Goal: Check status: Check status

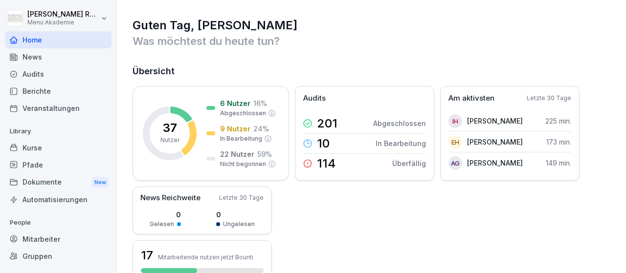
click at [374, 33] on h1 "Guten Tag, [PERSON_NAME]" at bounding box center [372, 26] width 479 height 16
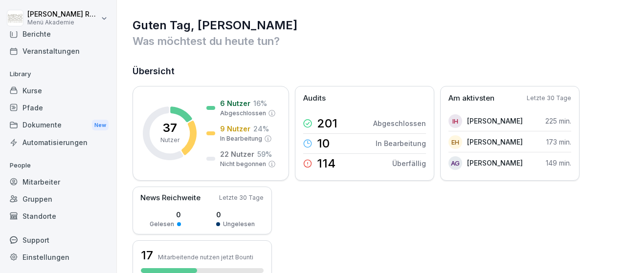
click at [56, 179] on div "Mitarbeiter" at bounding box center [58, 182] width 107 height 17
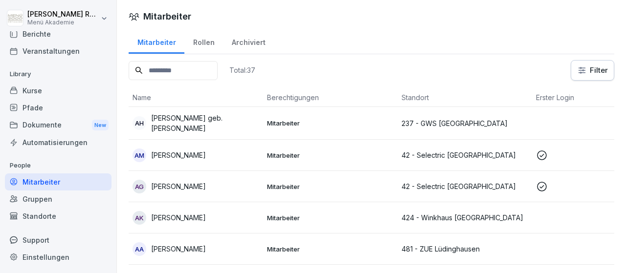
click at [553, 119] on td at bounding box center [599, 123] width 135 height 33
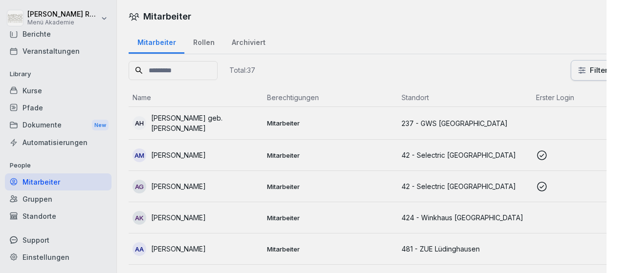
scroll to position [57, 0]
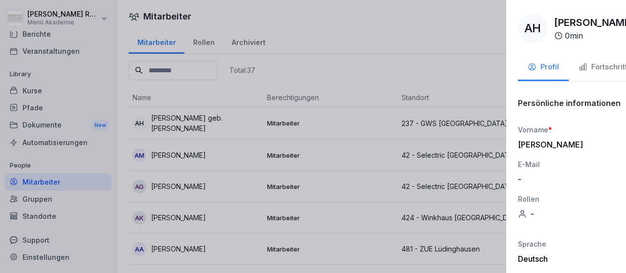
click at [278, 20] on div at bounding box center [313, 136] width 626 height 273
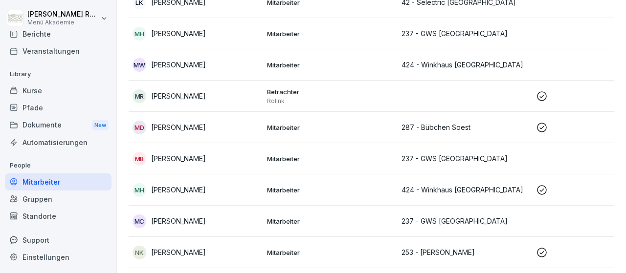
scroll to position [878, 0]
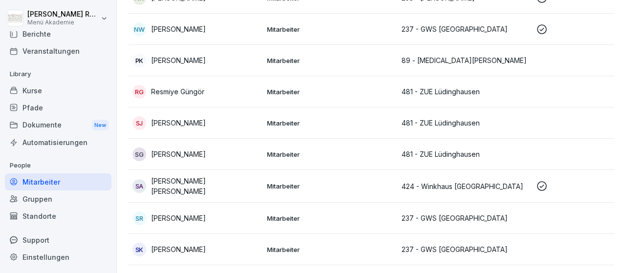
click at [535, 122] on td at bounding box center [599, 123] width 135 height 31
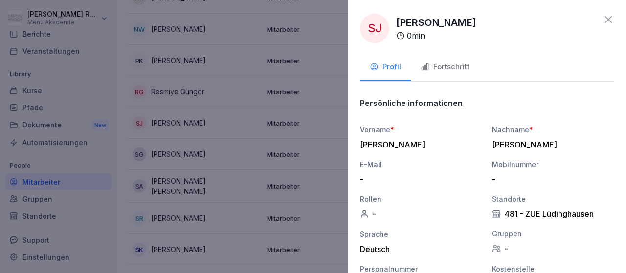
click at [233, 54] on div at bounding box center [313, 136] width 626 height 273
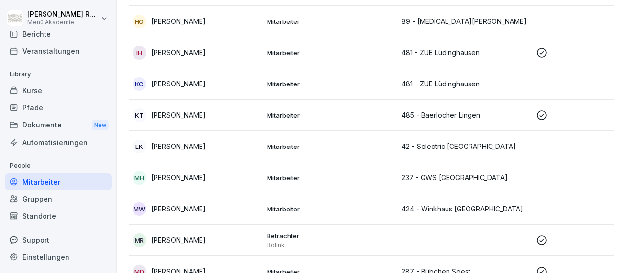
scroll to position [450, 0]
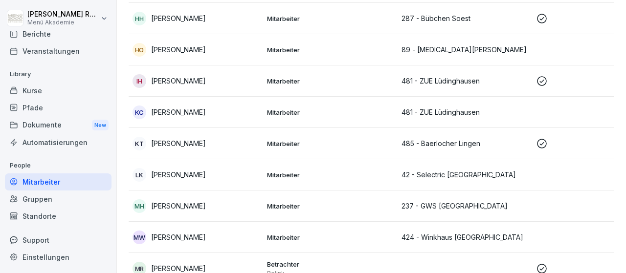
click at [197, 75] on div "IH [PERSON_NAME]" at bounding box center [196, 81] width 127 height 14
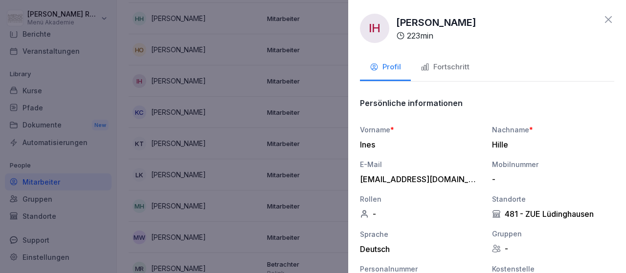
click at [448, 68] on div "Fortschritt" at bounding box center [445, 67] width 49 height 11
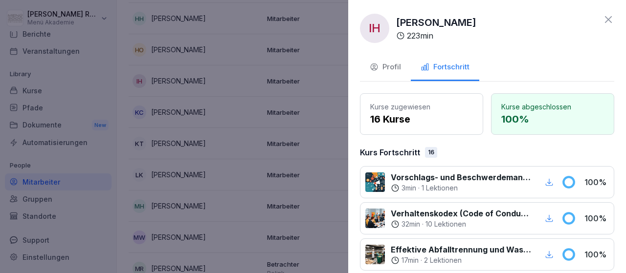
click at [612, 18] on icon at bounding box center [609, 20] width 12 height 12
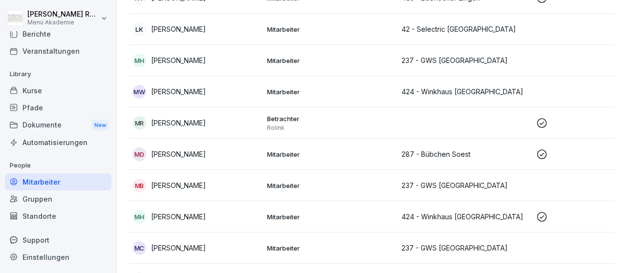
scroll to position [624, 0]
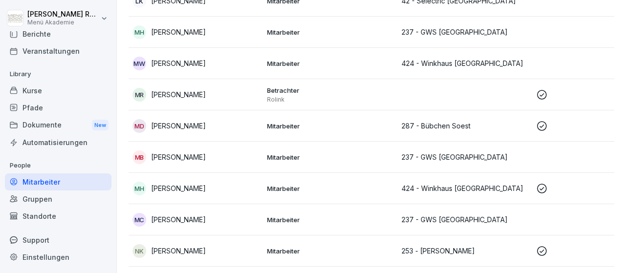
click at [243, 126] on div "MD [PERSON_NAME]" at bounding box center [196, 126] width 127 height 14
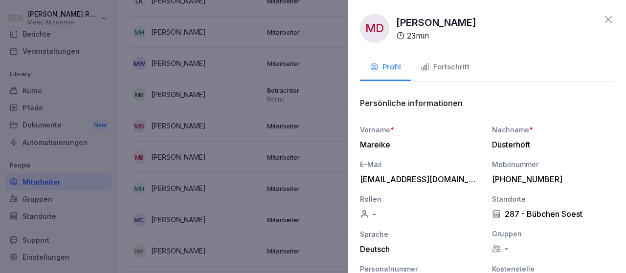
click at [454, 63] on div "Fortschritt" at bounding box center [445, 67] width 49 height 11
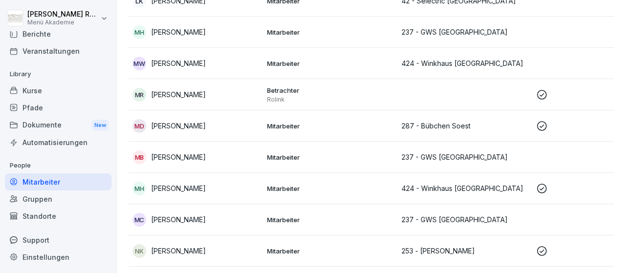
click at [230, 245] on div "NK [PERSON_NAME]" at bounding box center [196, 252] width 127 height 14
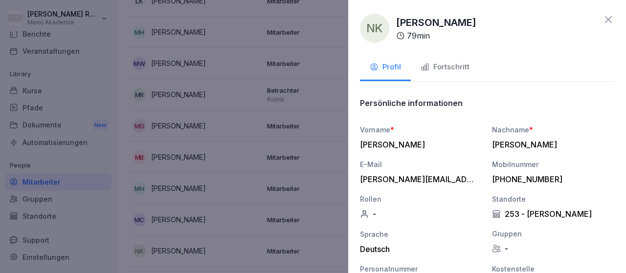
click at [461, 64] on div "Fortschritt" at bounding box center [445, 67] width 49 height 11
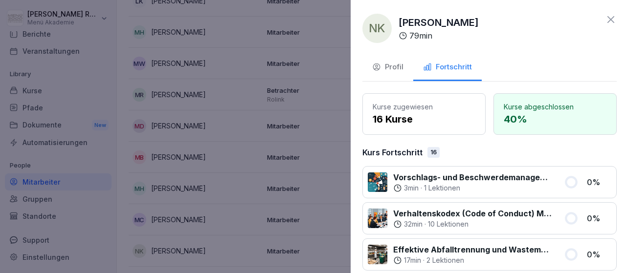
click at [283, 151] on div at bounding box center [313, 136] width 626 height 273
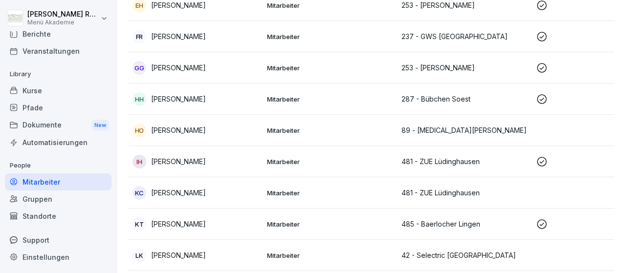
scroll to position [0, 0]
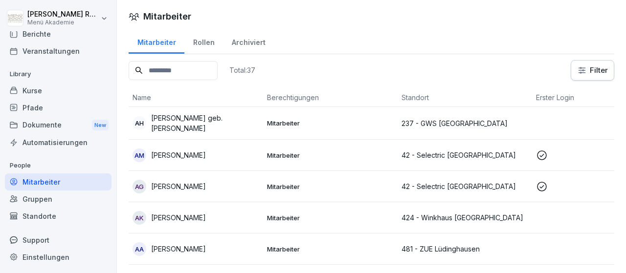
click at [237, 149] on div "AM [PERSON_NAME]" at bounding box center [196, 156] width 127 height 14
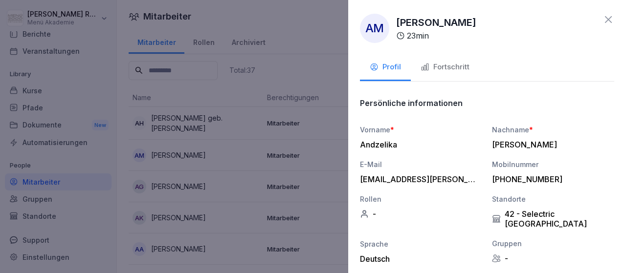
click at [458, 65] on div "Fortschritt" at bounding box center [445, 67] width 49 height 11
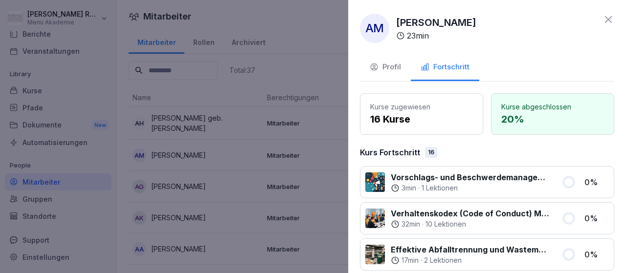
click at [612, 18] on icon at bounding box center [609, 20] width 12 height 12
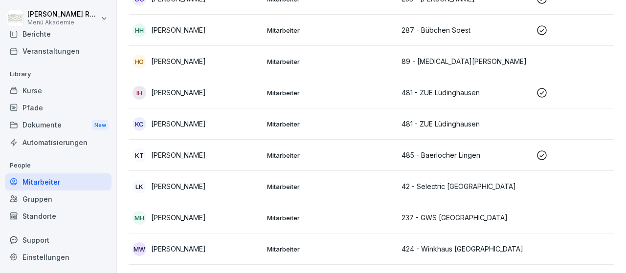
scroll to position [441, 0]
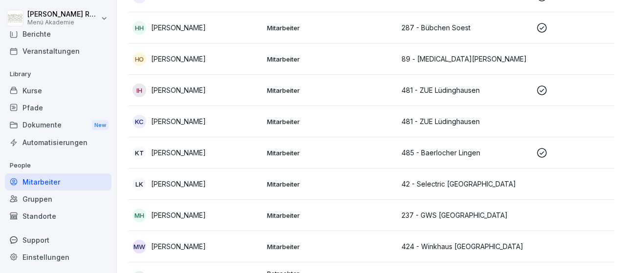
click at [238, 153] on div "KT [PERSON_NAME]" at bounding box center [196, 153] width 127 height 14
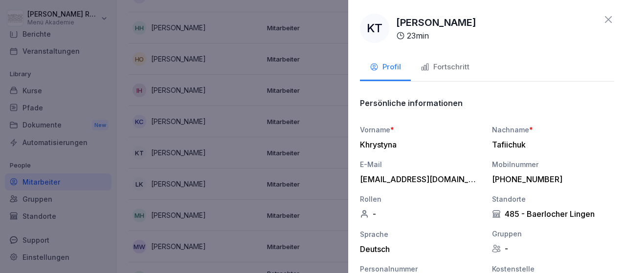
click at [444, 65] on div "Fortschritt" at bounding box center [445, 67] width 49 height 11
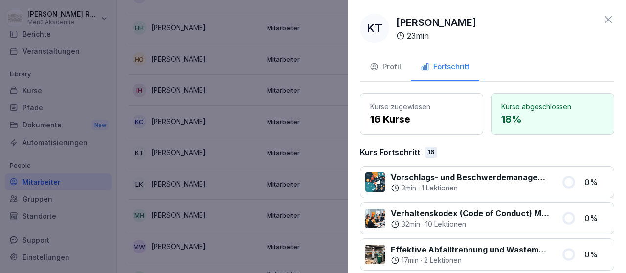
click at [223, 115] on div at bounding box center [313, 136] width 626 height 273
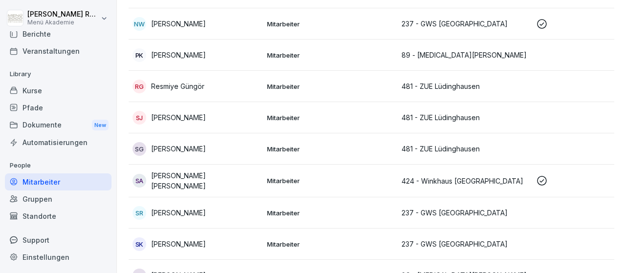
scroll to position [999, 0]
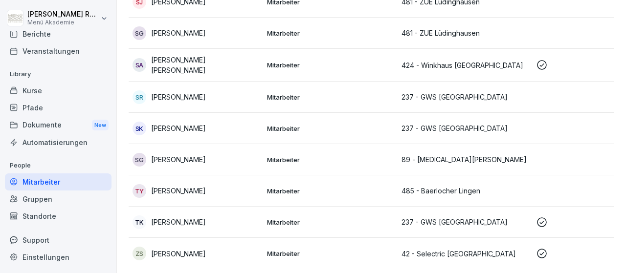
click at [233, 64] on p "[PERSON_NAME] [PERSON_NAME]" at bounding box center [205, 65] width 108 height 21
